Goal: Information Seeking & Learning: Check status

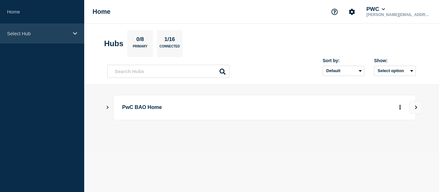
click at [22, 32] on p "Select Hub" at bounding box center [38, 33] width 62 height 5
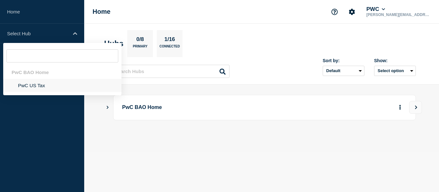
click at [31, 89] on li "PwC US Tax" at bounding box center [62, 85] width 118 height 13
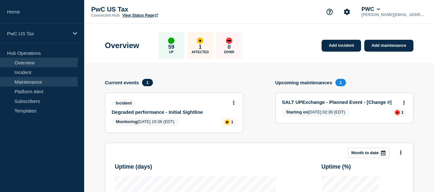
click at [38, 81] on link "Maintenance" at bounding box center [39, 82] width 78 height 10
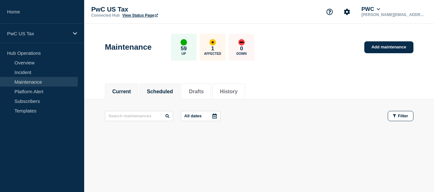
click at [172, 92] on button "Scheduled" at bounding box center [160, 92] width 26 height 6
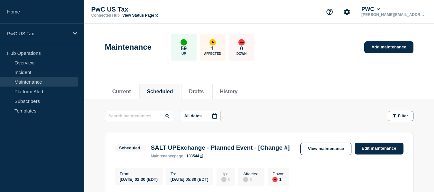
scroll to position [100, 0]
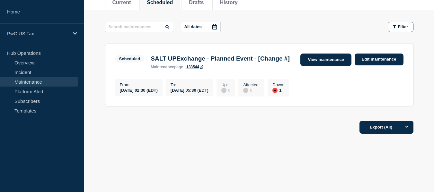
click at [319, 54] on link "View maintenance" at bounding box center [325, 60] width 51 height 13
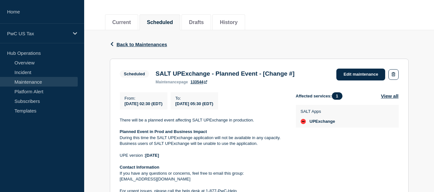
scroll to position [61, 0]
